Goal: Transaction & Acquisition: Purchase product/service

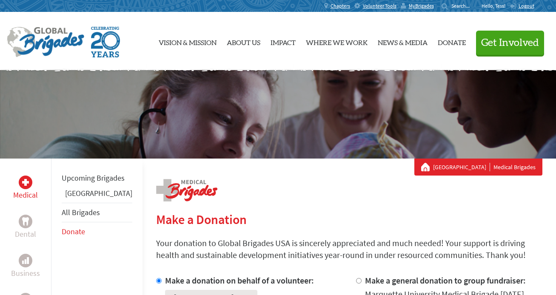
select select "157F2147-5E61-11EE-850A-42010A8A0021"
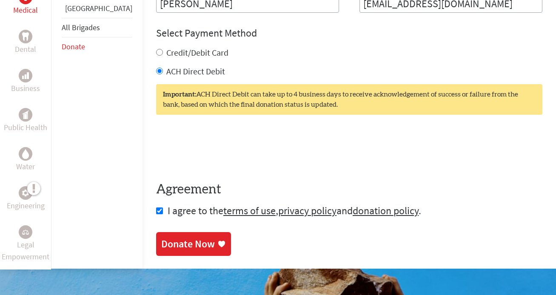
scroll to position [423, 0]
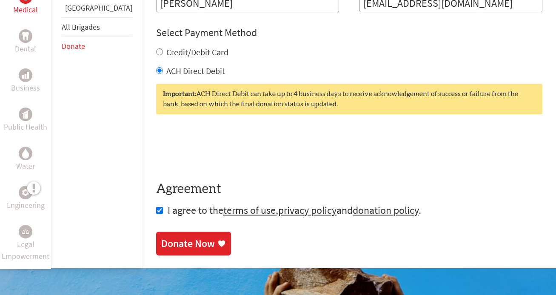
click at [174, 244] on div "Donate Now" at bounding box center [188, 244] width 54 height 14
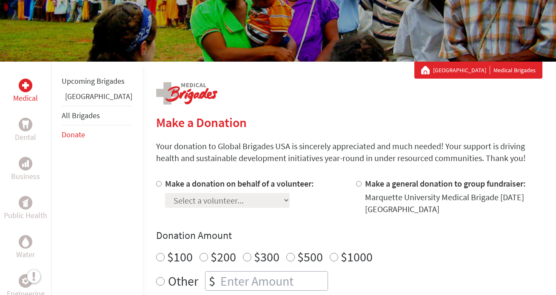
scroll to position [103, 0]
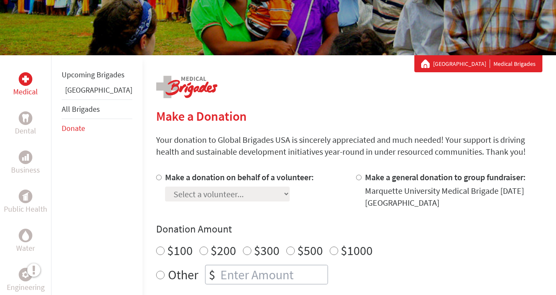
click at [180, 176] on label "Make a donation on behalf of a volunteer:" at bounding box center [239, 177] width 149 height 11
click at [162, 176] on input "Make a donation on behalf of a volunteer:" at bounding box center [159, 178] width 6 height 6
radio input "true"
select select "157F2147-5E61-11EE-850A-42010A8A0021"
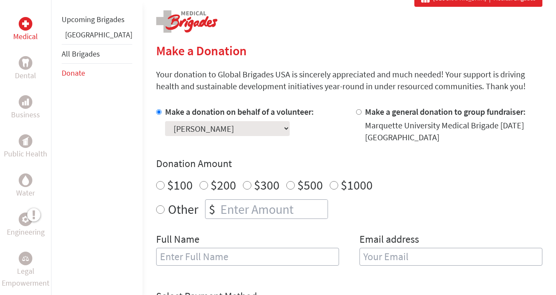
scroll to position [171, 0]
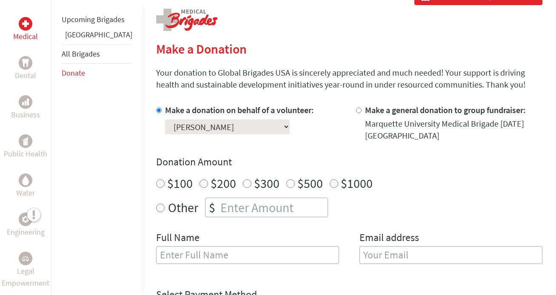
radio input "true"
click at [240, 213] on input "number" at bounding box center [273, 207] width 109 height 19
type input "700"
type input "[PERSON_NAME]"
type input "[EMAIL_ADDRESS][DOMAIN_NAME]"
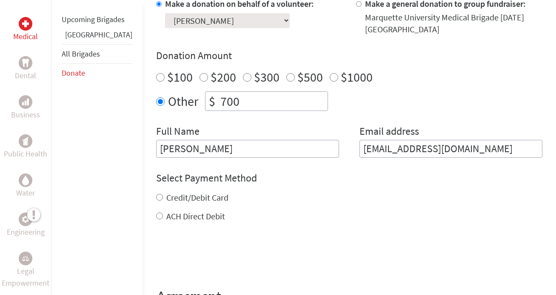
scroll to position [279, 0]
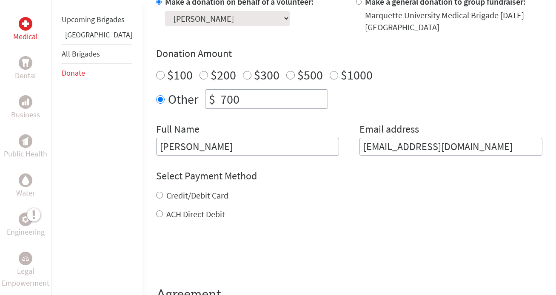
click at [166, 211] on label "ACH Direct Debit" at bounding box center [195, 214] width 59 height 11
click at [160, 211] on input "ACH Direct Debit" at bounding box center [159, 214] width 7 height 7
radio input "true"
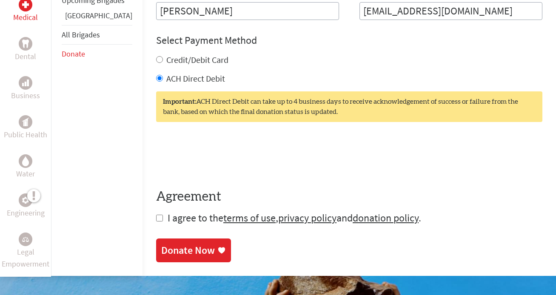
scroll to position [422, 0]
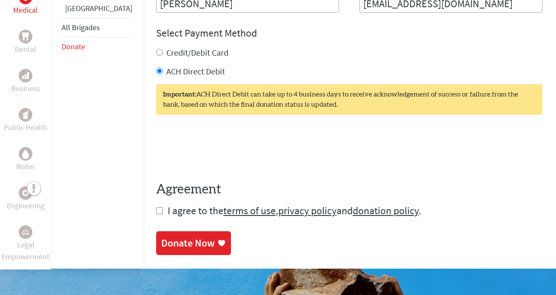
click at [168, 208] on span "I agree to the terms of use , privacy policy and donation policy ." at bounding box center [295, 210] width 254 height 13
click at [156, 211] on input "checkbox" at bounding box center [159, 211] width 7 height 7
checkbox input "true"
click at [172, 248] on div "Donate Now" at bounding box center [188, 244] width 54 height 14
